Goal: Consume media (video, audio)

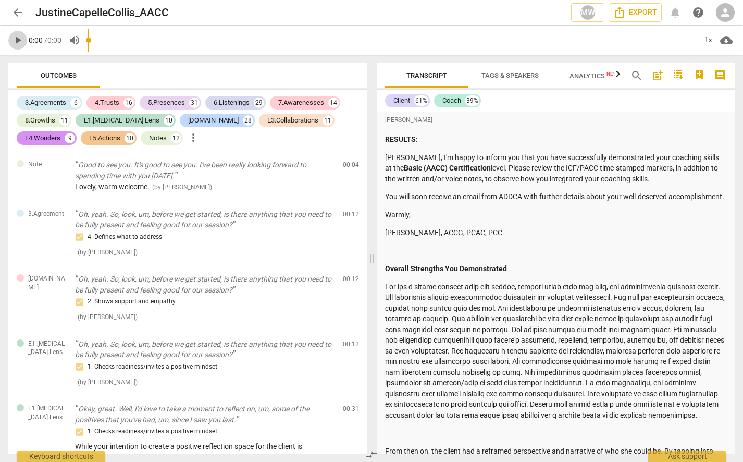
click at [15, 41] on span "play_arrow" at bounding box center [17, 40] width 13 height 13
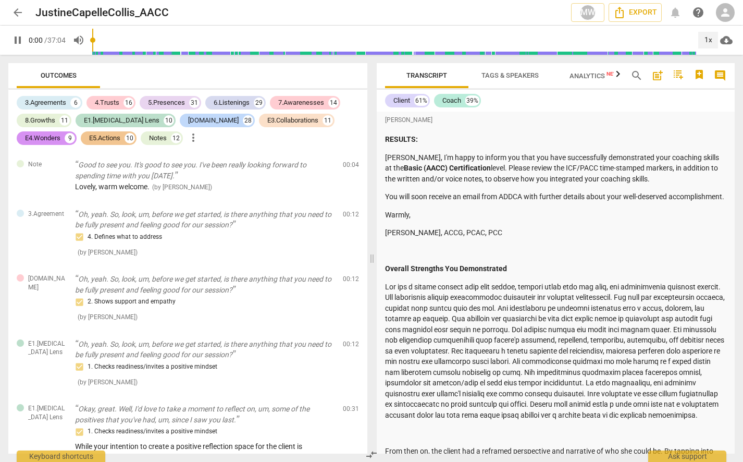
scroll to position [686, 0]
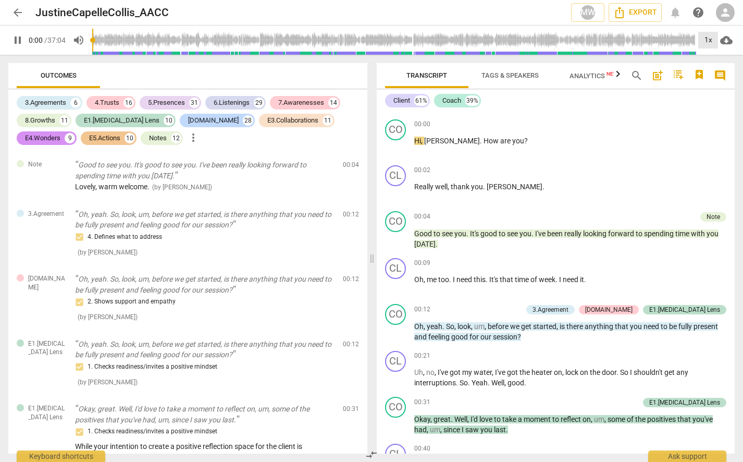
click at [709, 43] on div "1x" at bounding box center [708, 40] width 20 height 17
click at [715, 100] on li "1.5x" at bounding box center [715, 101] width 35 height 20
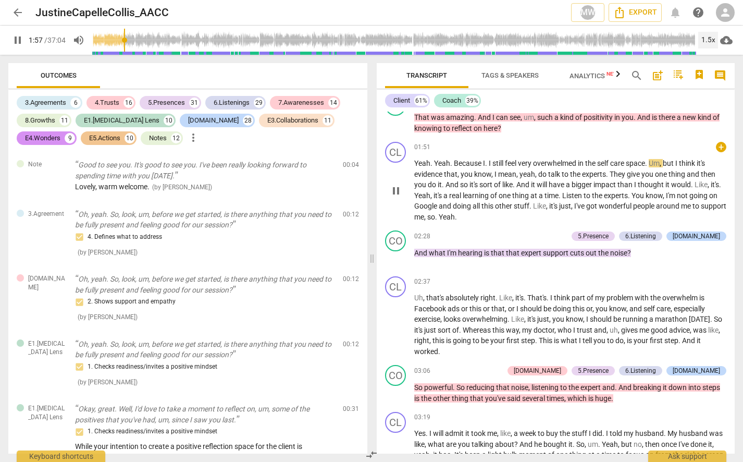
scroll to position [1207, 0]
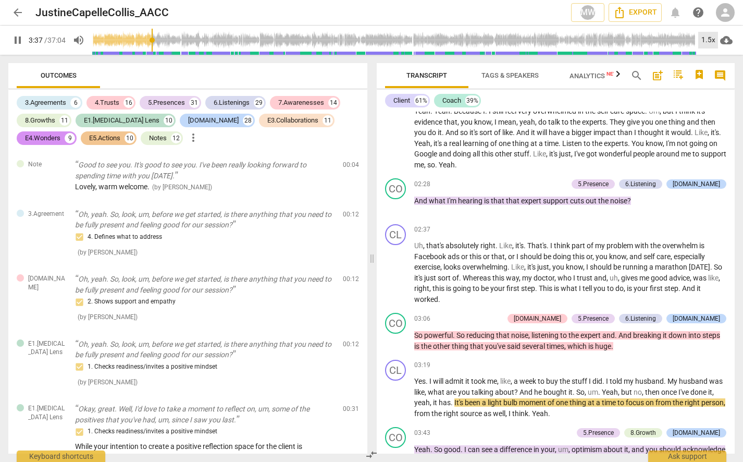
click at [714, 41] on div "1.5x" at bounding box center [708, 40] width 20 height 17
click at [716, 56] on li "1x" at bounding box center [715, 62] width 35 height 20
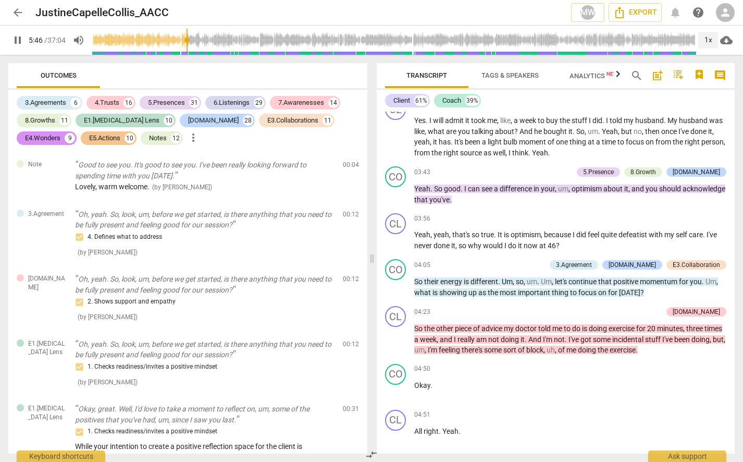
scroll to position [1850, 0]
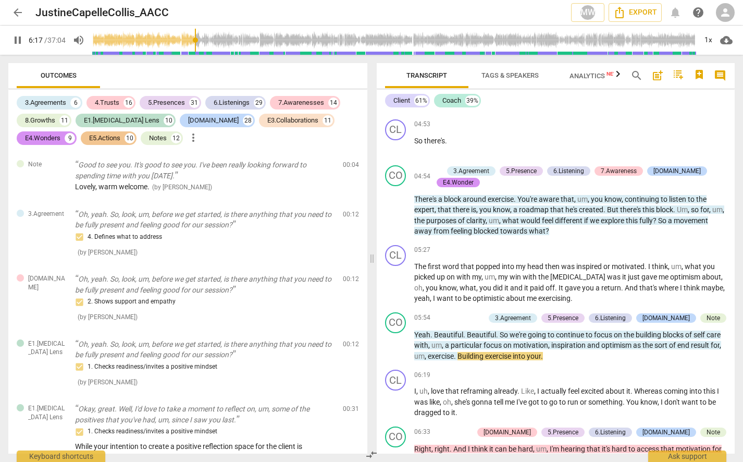
click at [21, 46] on button "pause" at bounding box center [17, 40] width 19 height 19
click at [18, 41] on span "play_arrow" at bounding box center [17, 40] width 13 height 13
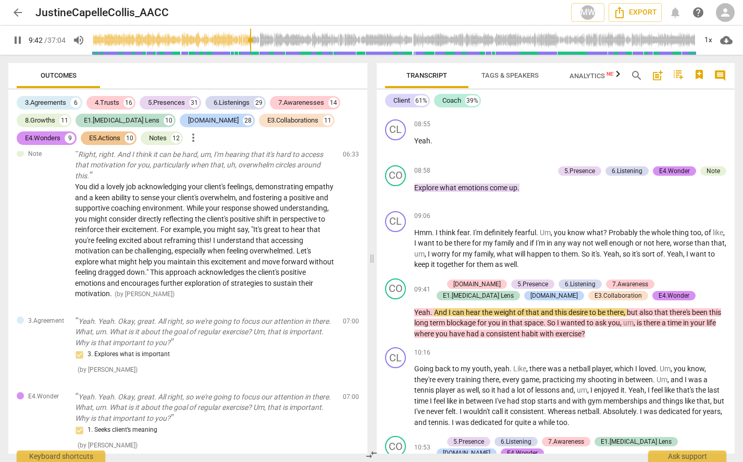
scroll to position [3388, 0]
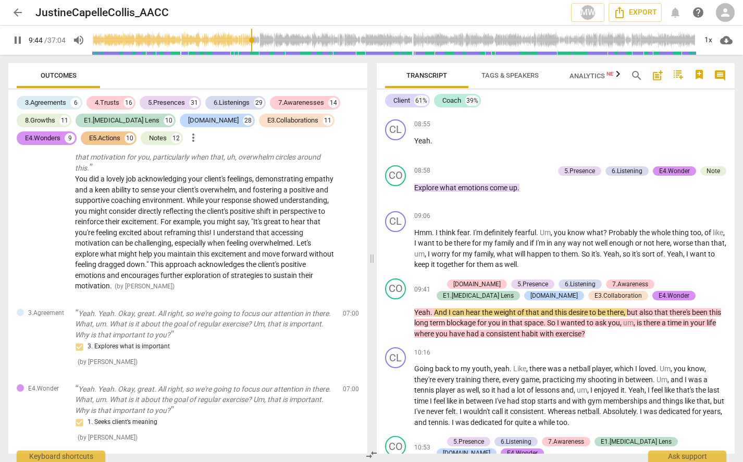
click at [20, 39] on span "pause" at bounding box center [17, 40] width 13 height 13
type input "585"
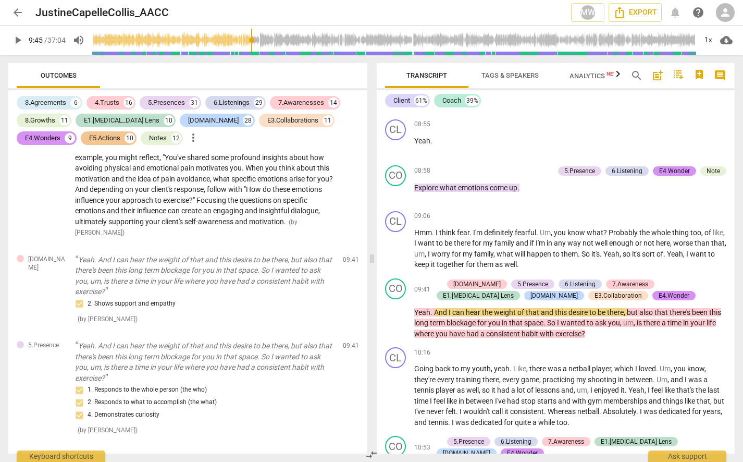
scroll to position [4587, 0]
